Goal: Task Accomplishment & Management: Use online tool/utility

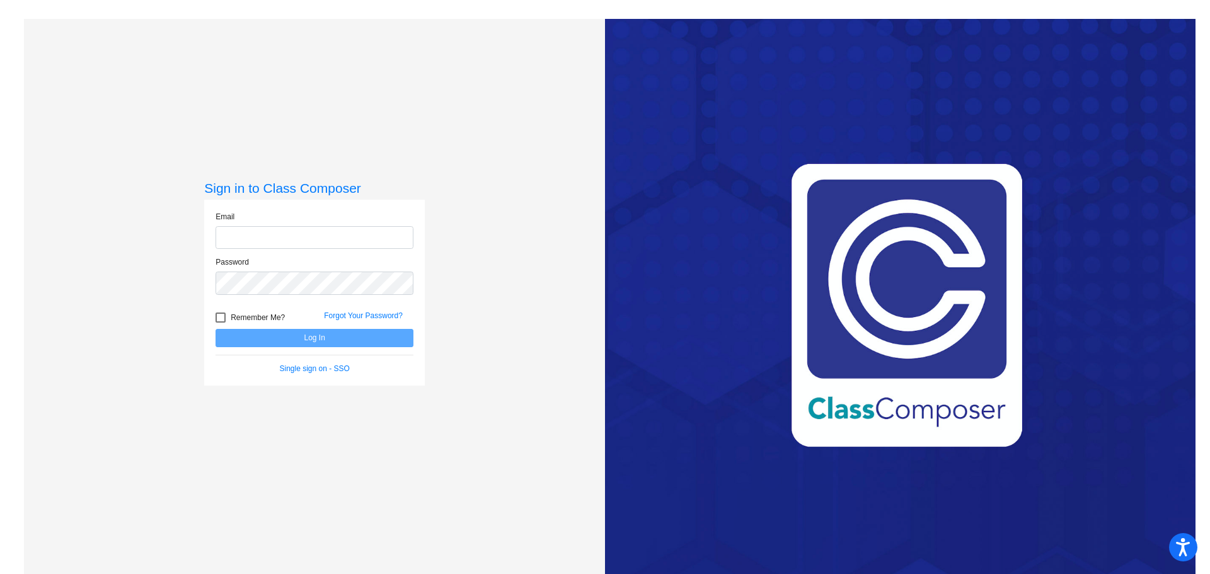
type input "[EMAIL_ADDRESS][DOMAIN_NAME]"
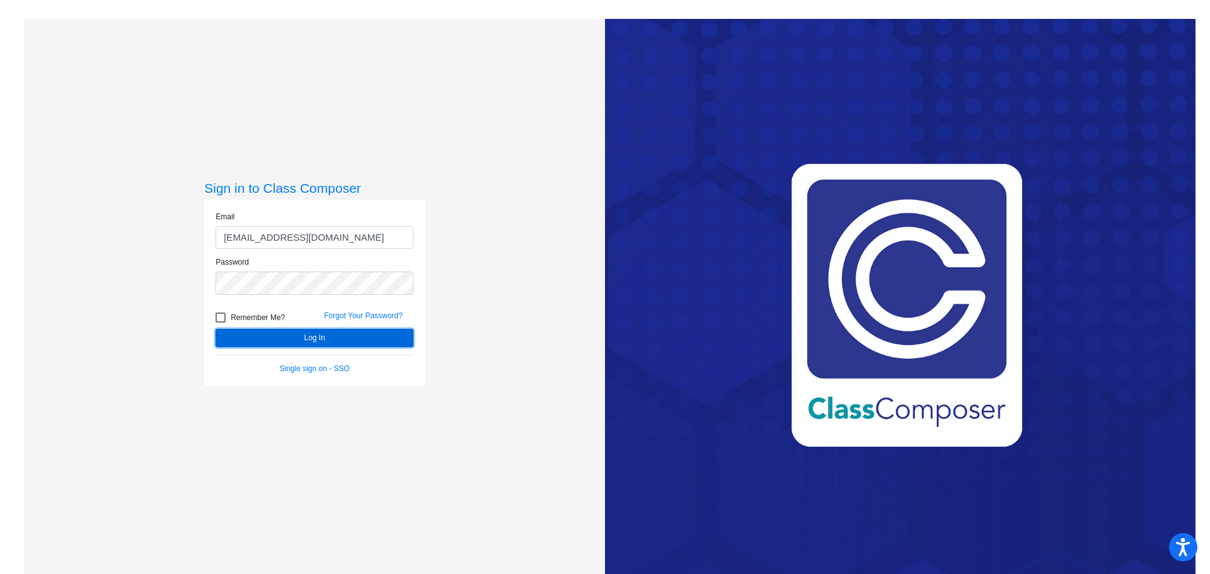
click at [306, 337] on button "Log In" at bounding box center [315, 338] width 198 height 18
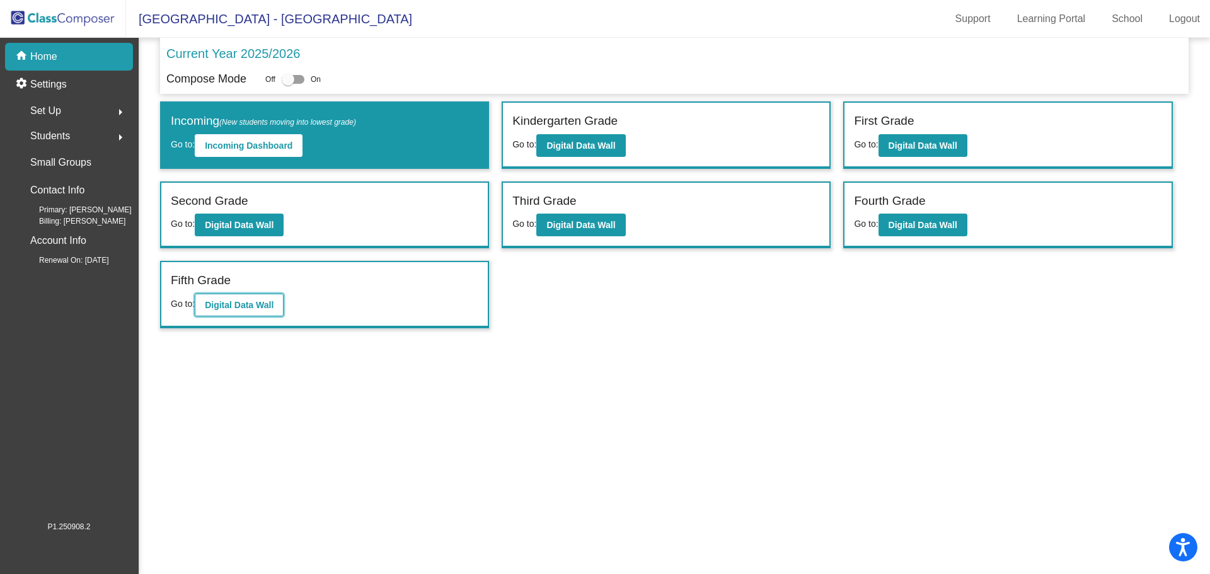
click at [253, 309] on b "Digital Data Wall" at bounding box center [239, 305] width 69 height 10
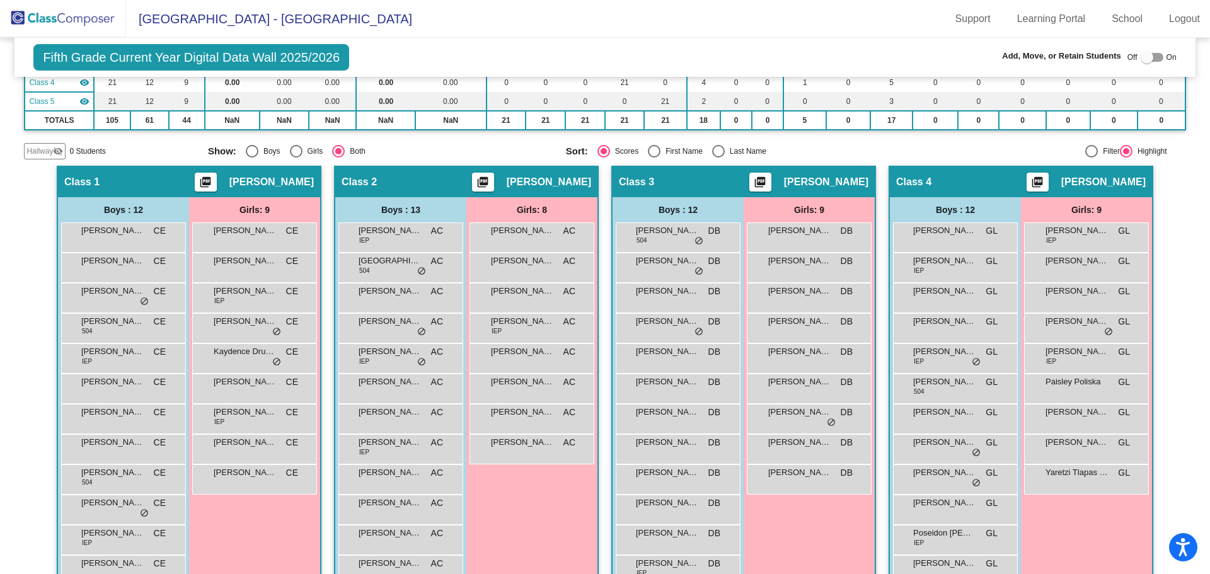
scroll to position [189, 0]
